Goal: Find specific page/section: Find specific page/section

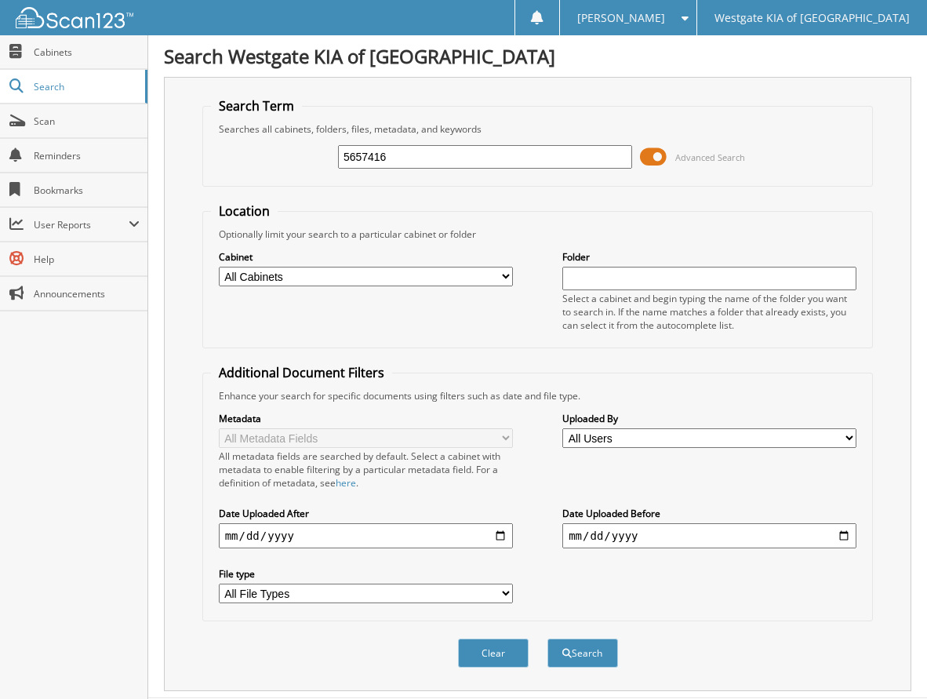
type input "5657416"
click at [548, 639] on button "Search" at bounding box center [583, 653] width 71 height 29
drag, startPoint x: 0, startPoint y: 0, endPoint x: 656, endPoint y: 157, distance: 674.5
click at [656, 157] on span at bounding box center [653, 157] width 27 height 24
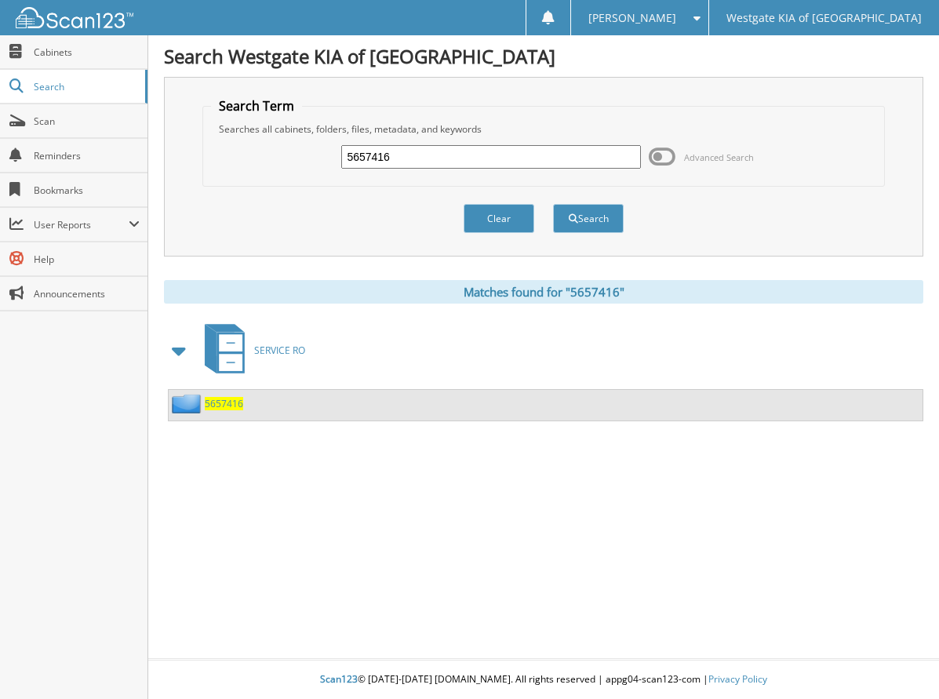
click at [218, 403] on span "5657416" at bounding box center [224, 403] width 38 height 13
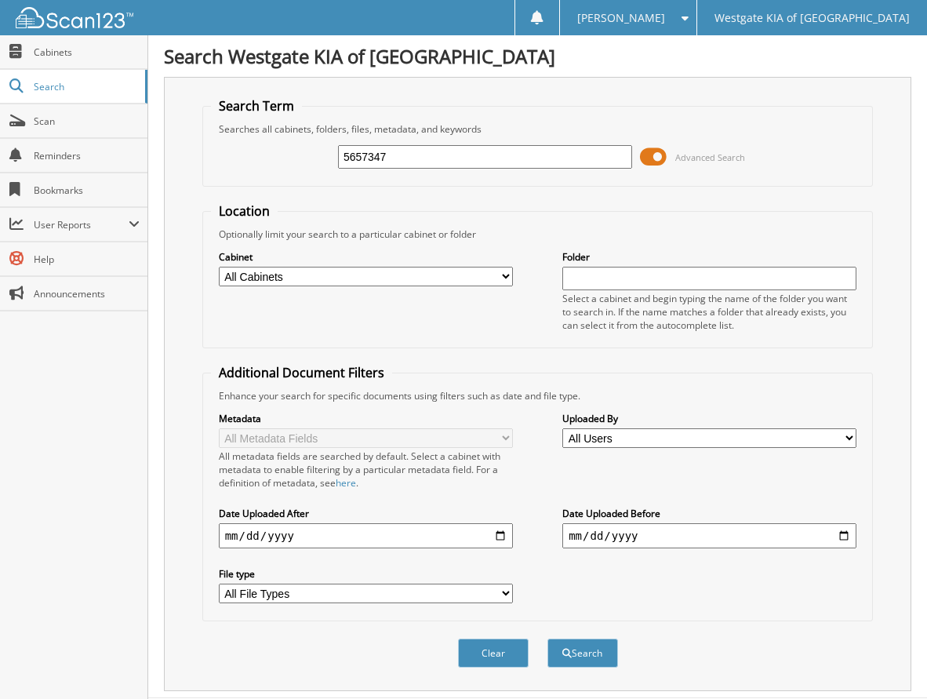
type input "5657347"
click at [548, 639] on button "Search" at bounding box center [583, 653] width 71 height 29
click at [653, 160] on span at bounding box center [653, 157] width 27 height 24
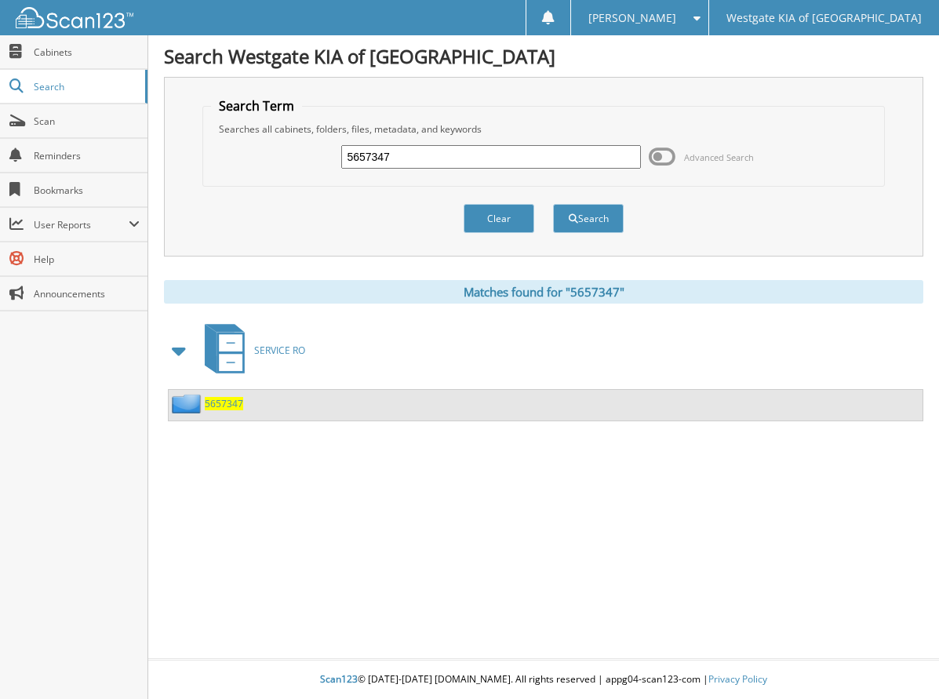
click at [231, 406] on span "5657347" at bounding box center [224, 403] width 38 height 13
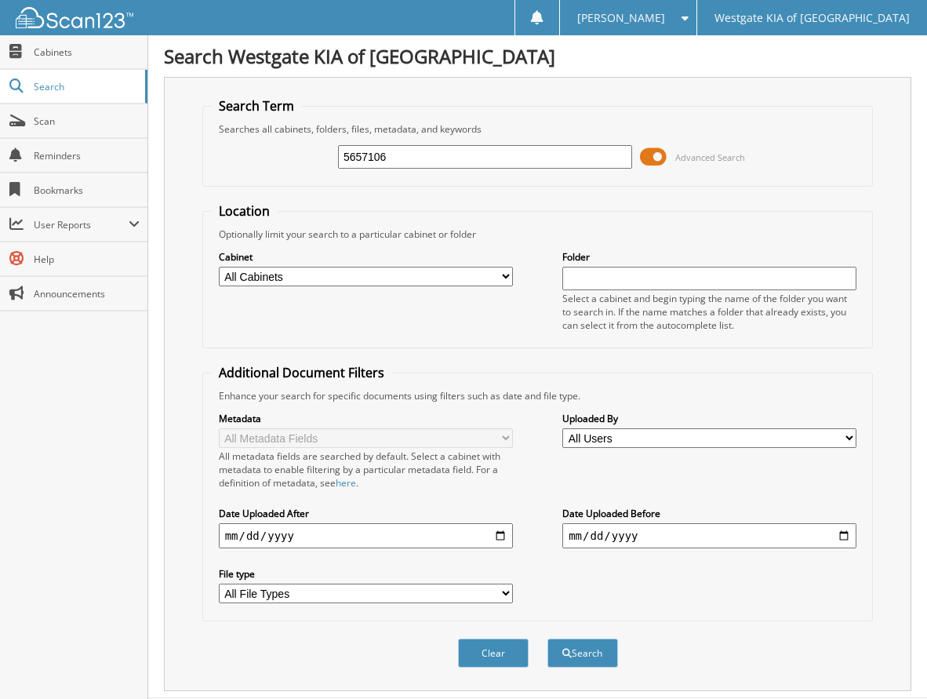
type input "5657106"
click at [548, 639] on button "Search" at bounding box center [583, 653] width 71 height 29
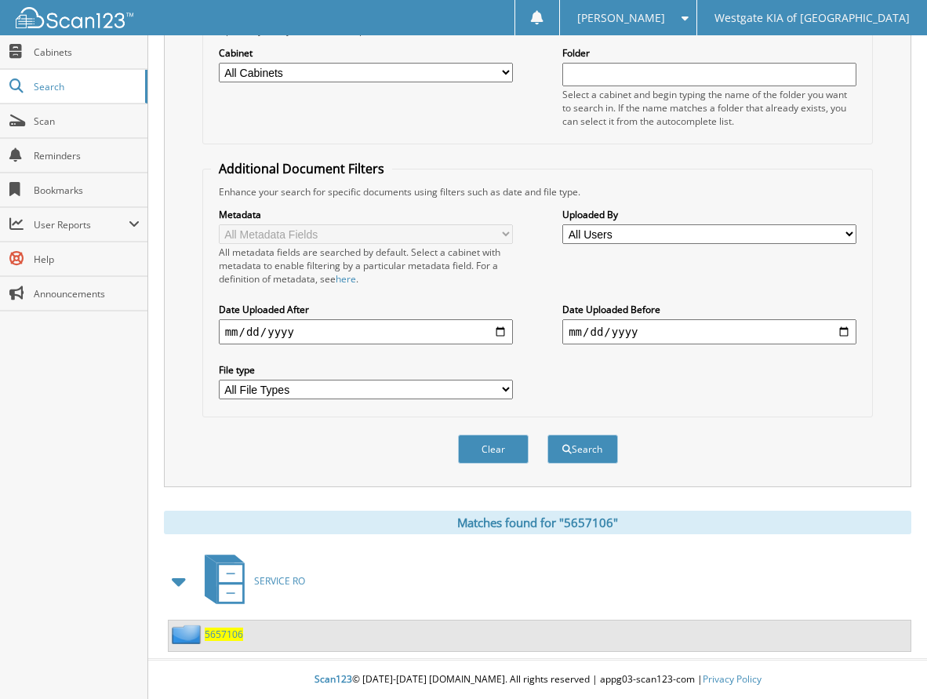
click at [226, 636] on span "5657106" at bounding box center [224, 634] width 38 height 13
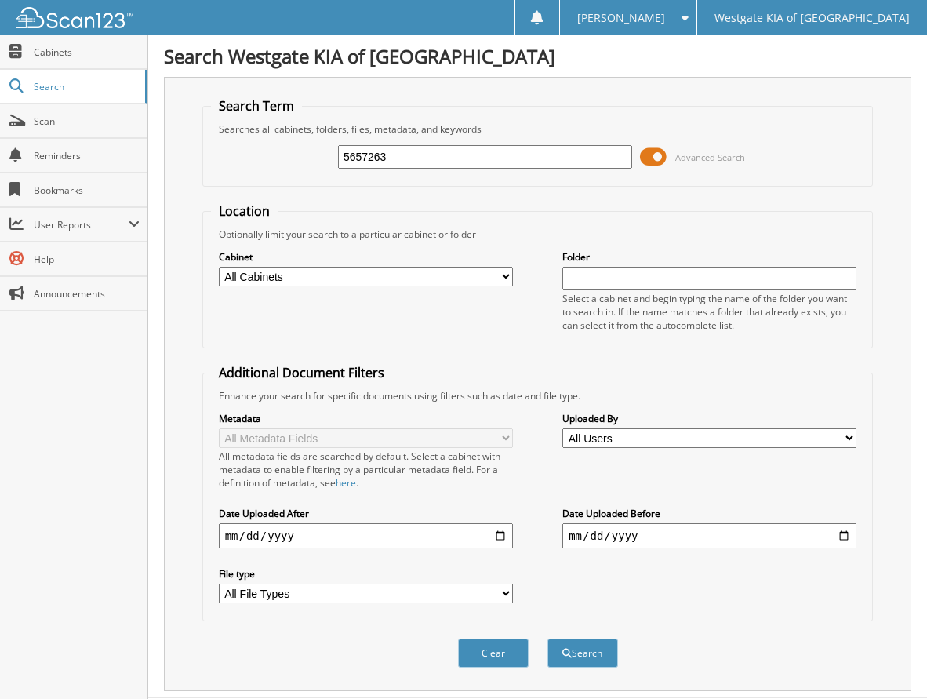
type input "5657263"
click at [548, 639] on button "Search" at bounding box center [583, 653] width 71 height 29
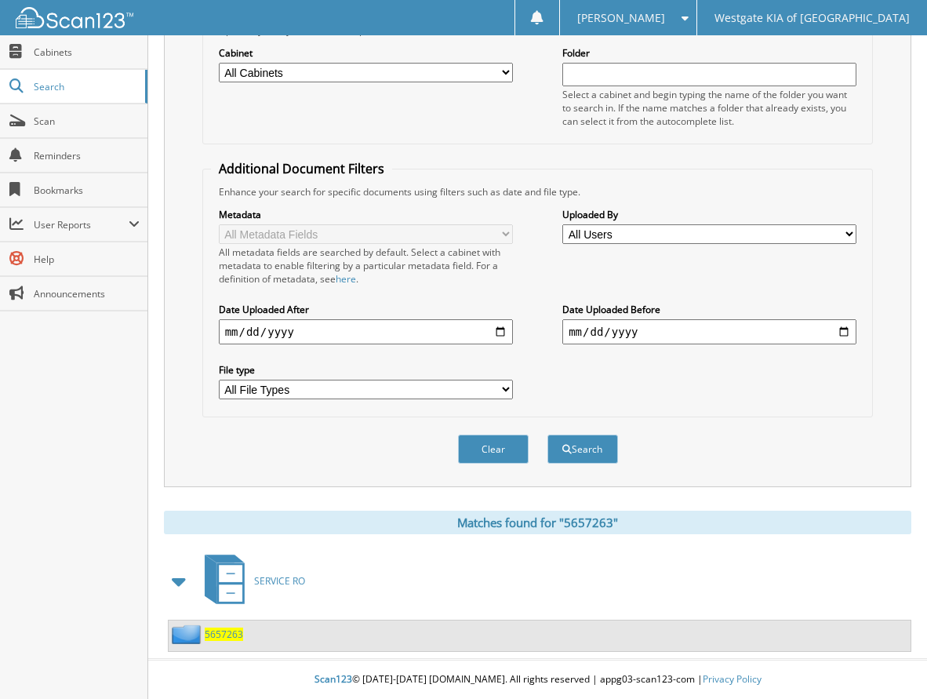
click at [220, 636] on span "5657263" at bounding box center [224, 634] width 38 height 13
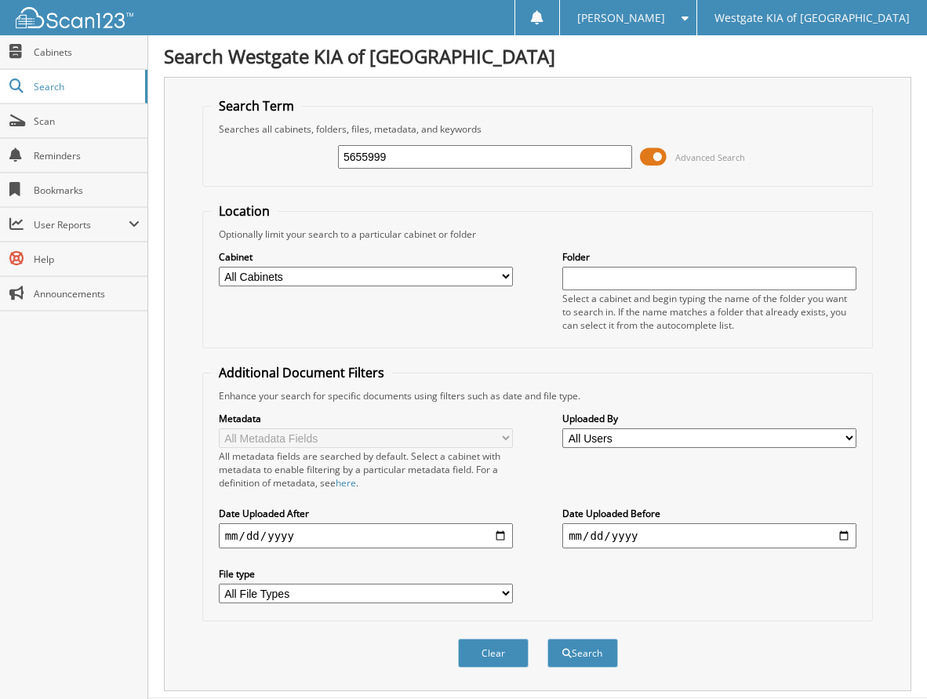
type input "5655999"
click at [548, 639] on button "Search" at bounding box center [583, 653] width 71 height 29
click at [656, 159] on span at bounding box center [653, 157] width 27 height 24
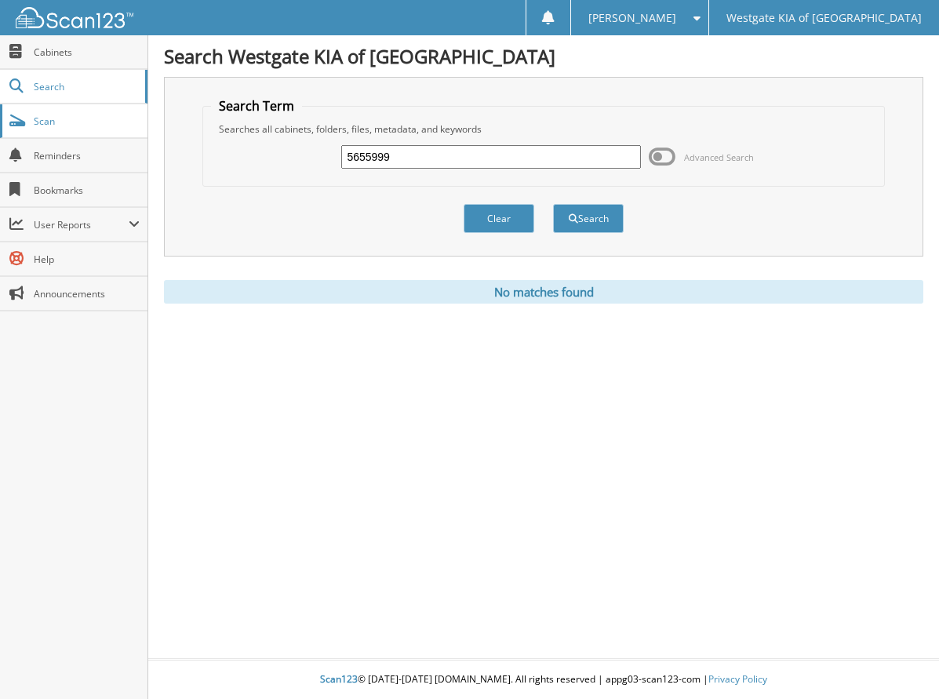
click at [62, 117] on span "Scan" at bounding box center [87, 121] width 106 height 13
